Goal: Use online tool/utility

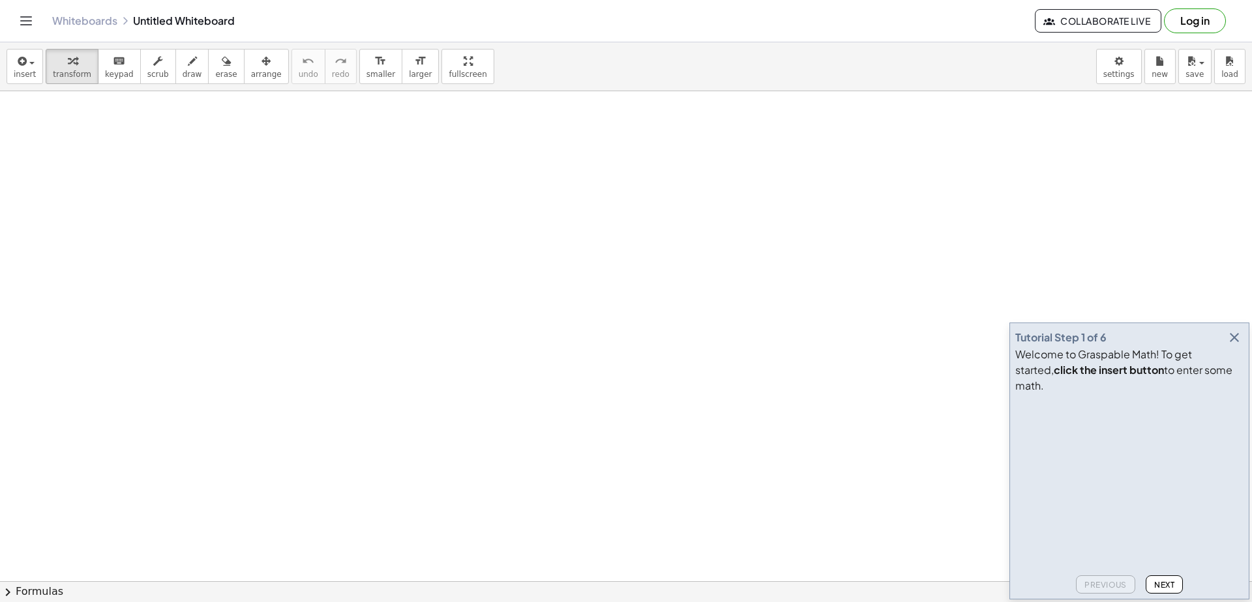
click at [439, 73] on button "format_size larger" at bounding box center [420, 66] width 37 height 35
click at [364, 73] on button "format_size smaller" at bounding box center [380, 66] width 43 height 35
